Goal: Information Seeking & Learning: Check status

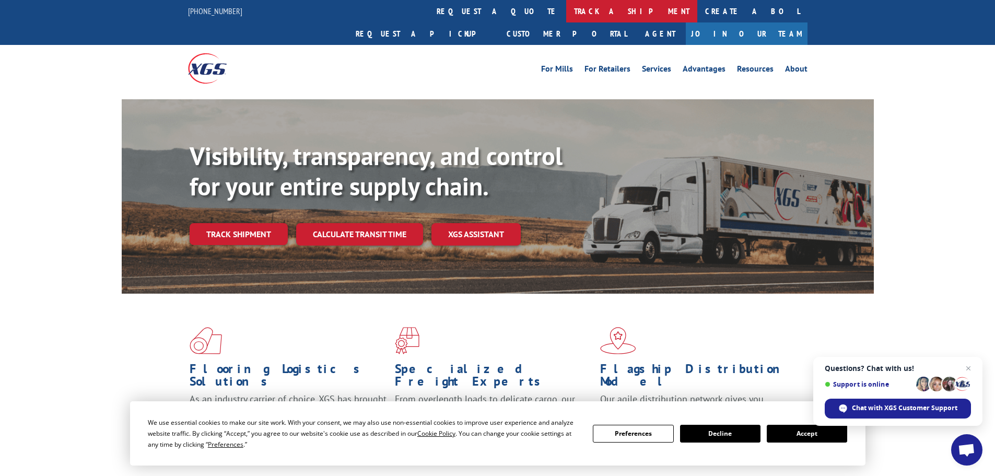
click at [566, 6] on link "track a shipment" at bounding box center [631, 11] width 131 height 22
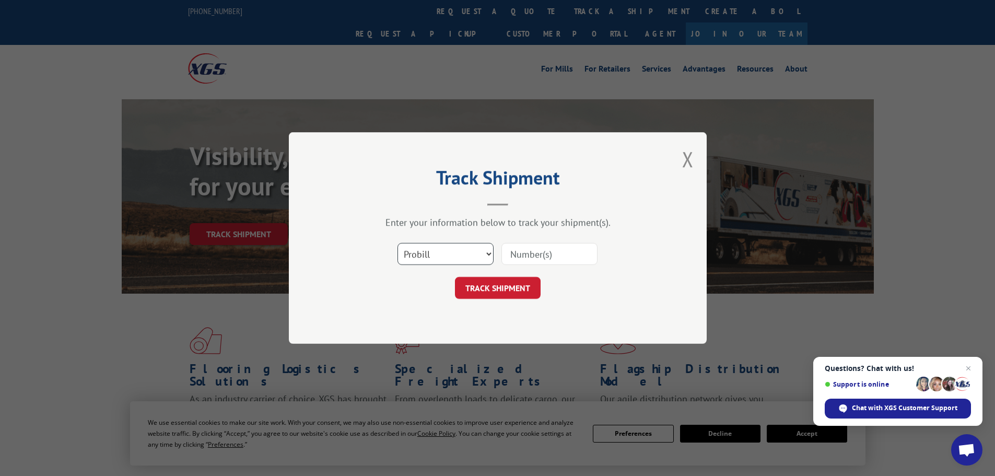
click at [455, 252] on select "Select category... Probill BOL PO" at bounding box center [445, 254] width 96 height 22
select select "bol"
click at [397, 243] on select "Select category... Probill BOL PO" at bounding box center [445, 254] width 96 height 22
click at [518, 250] on input at bounding box center [549, 254] width 96 height 22
paste input "5513818"
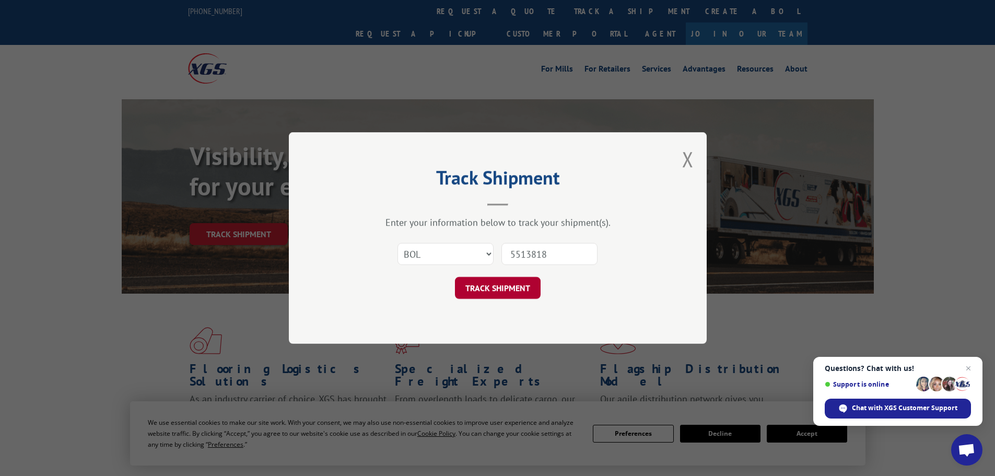
type input "5513818"
click at [491, 285] on button "TRACK SHIPMENT" at bounding box center [498, 288] width 86 height 22
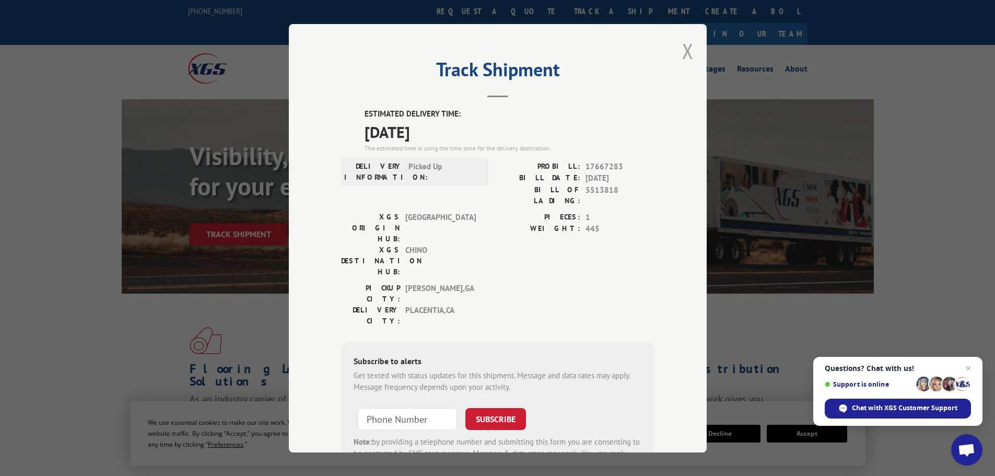
click at [682, 51] on button "Close modal" at bounding box center [687, 51] width 11 height 28
